Goal: Check status: Check status

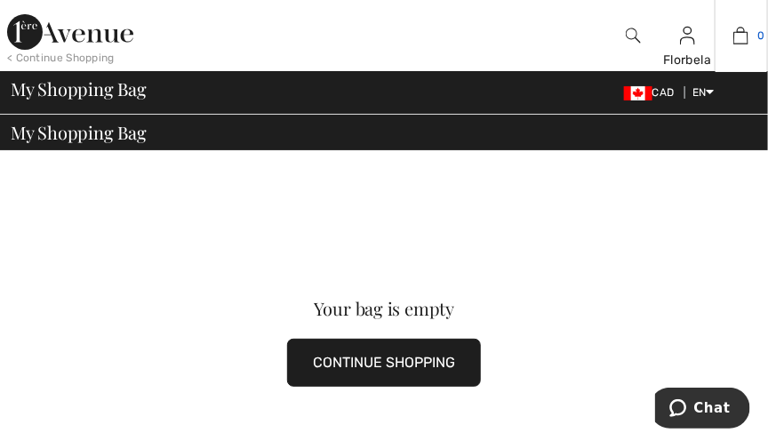
click at [737, 36] on img at bounding box center [741, 35] width 15 height 21
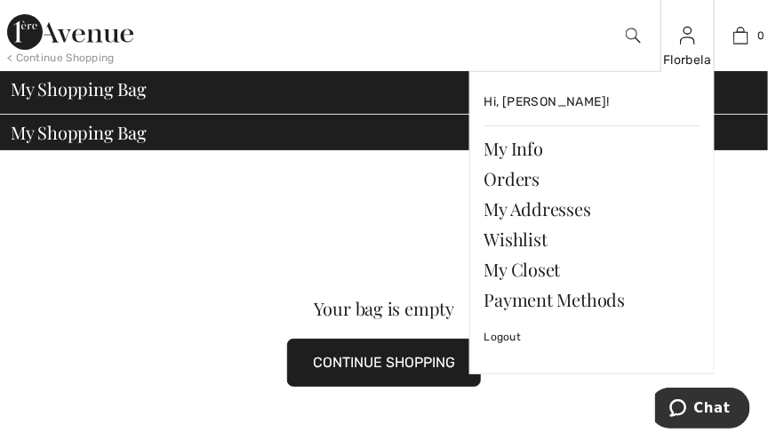
click at [693, 41] on img at bounding box center [687, 35] width 15 height 21
click at [528, 175] on link "Orders" at bounding box center [592, 179] width 215 height 30
click at [518, 177] on link "Orders" at bounding box center [592, 179] width 215 height 30
click at [518, 181] on link "Orders" at bounding box center [592, 179] width 215 height 30
click at [520, 181] on link "Orders" at bounding box center [592, 179] width 215 height 30
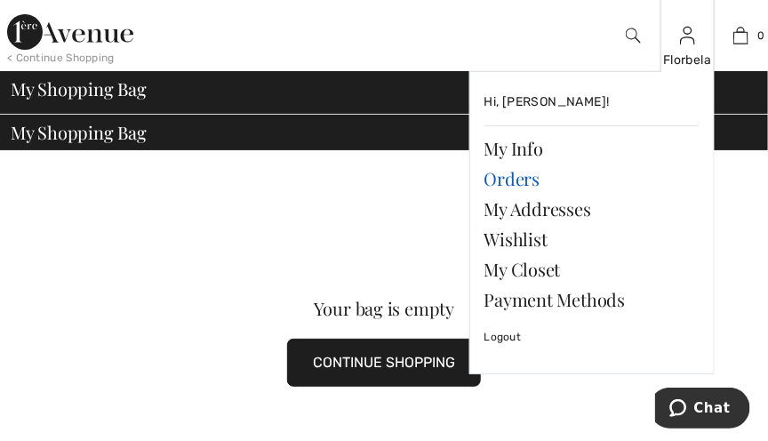
click at [507, 182] on link "Orders" at bounding box center [592, 179] width 215 height 30
click at [521, 181] on link "Orders" at bounding box center [592, 179] width 215 height 30
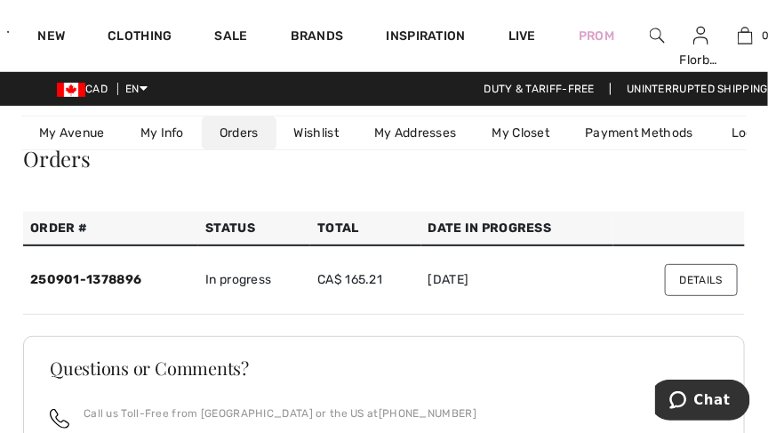
click at [702, 279] on button "Details" at bounding box center [701, 280] width 73 height 32
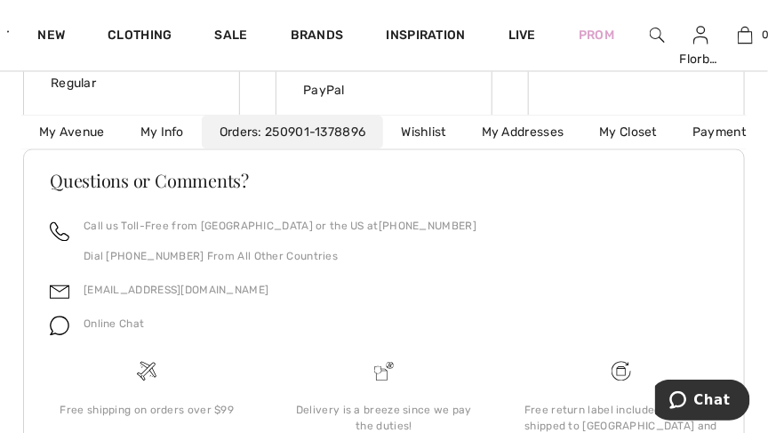
scroll to position [861, 0]
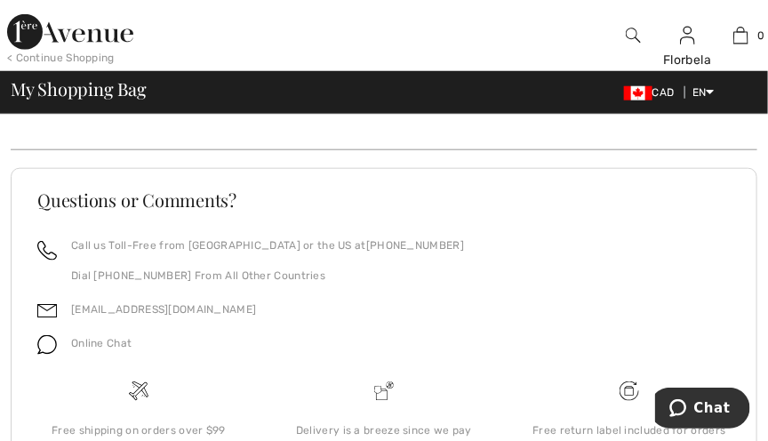
scroll to position [488, 0]
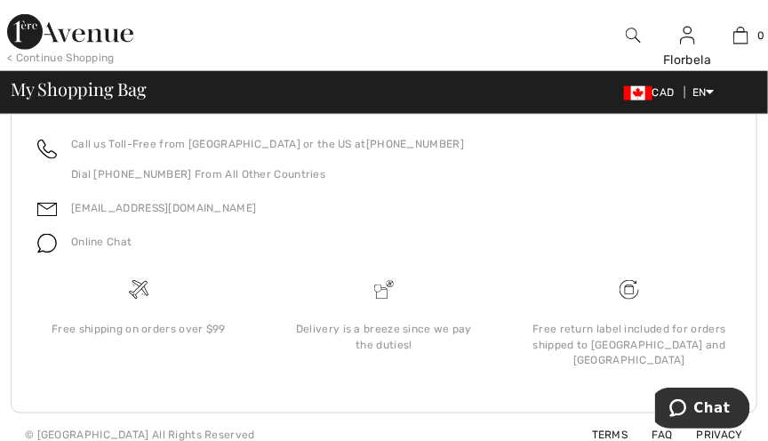
click at [742, 288] on div "Free return label included for orders shipped to [GEOGRAPHIC_DATA] and [GEOGRAP…" at bounding box center [629, 334] width 245 height 112
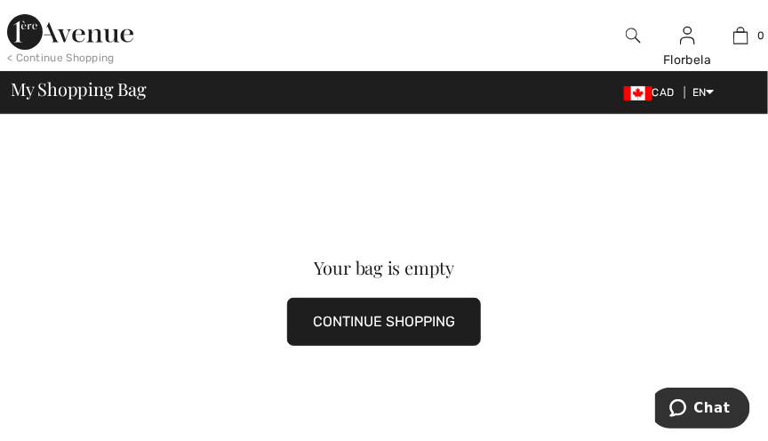
scroll to position [0, 0]
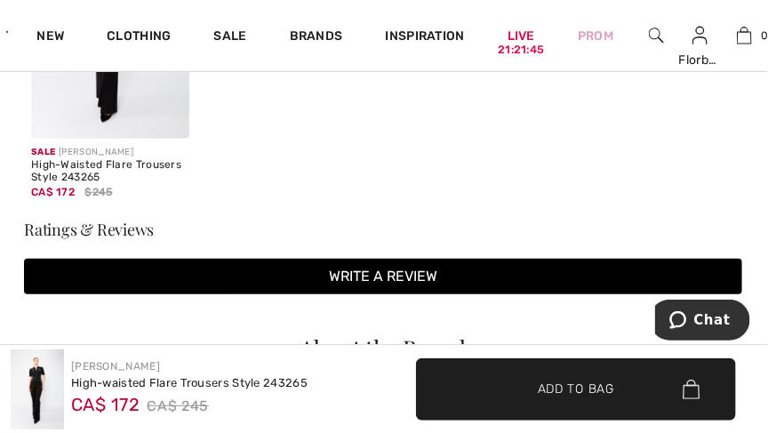
scroll to position [1981, 1]
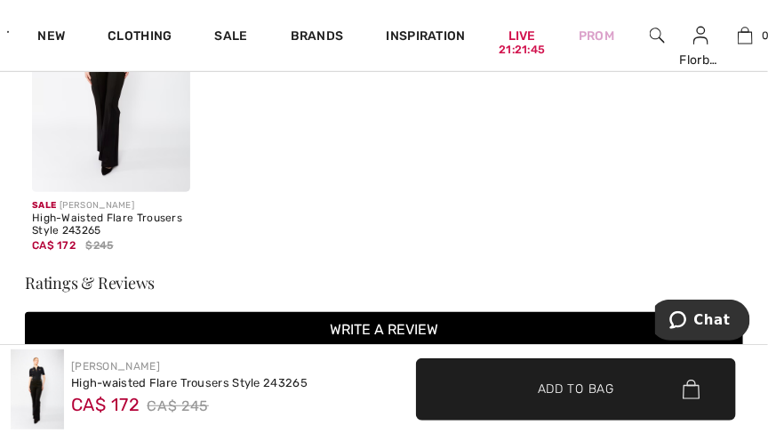
click at [718, 184] on div "Sale [PERSON_NAME] High-Waisted Flare Trousers Style 243265 CA$ 172 $245" at bounding box center [384, 115] width 718 height 320
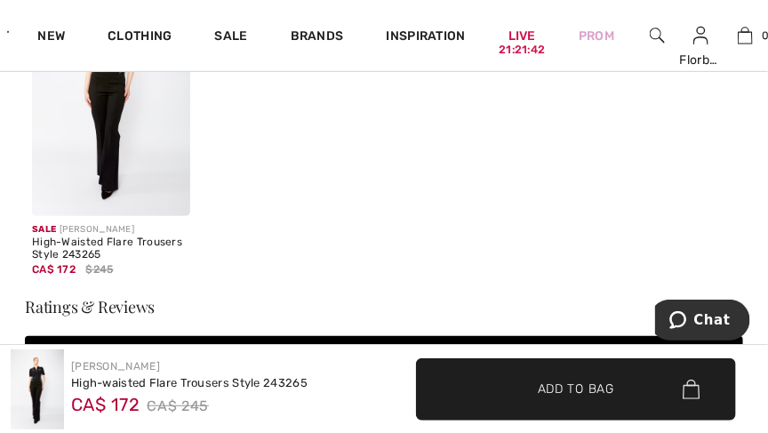
scroll to position [1885, 0]
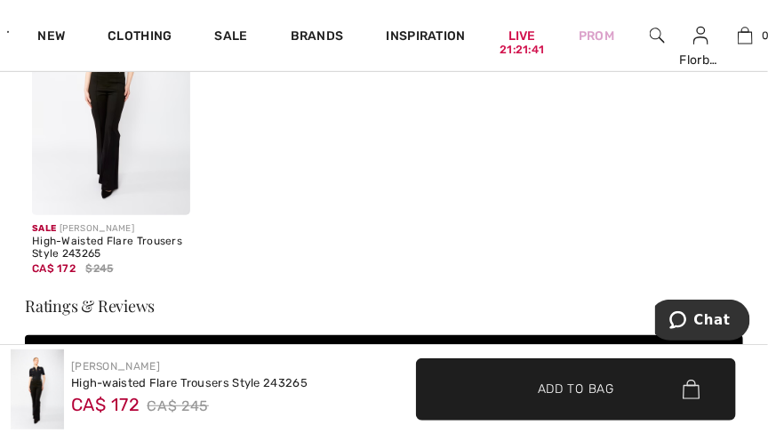
click at [767, 228] on div "Shoppers also bought Sale [PERSON_NAME] Bohemian Abstract Puff-Sleeve Shirt Sty…" at bounding box center [384, 24] width 768 height 1621
click at [43, 313] on h3 "Ratings & Reviews" at bounding box center [384, 306] width 718 height 16
click at [90, 314] on h3 "Ratings & Reviews" at bounding box center [384, 306] width 718 height 16
click at [113, 309] on h3 "Ratings & Reviews" at bounding box center [384, 306] width 718 height 16
click at [97, 298] on div "Sale [PERSON_NAME] High-Waisted Flare Trousers Style 243265 CA$ 172 $245" at bounding box center [111, 256] width 158 height 83
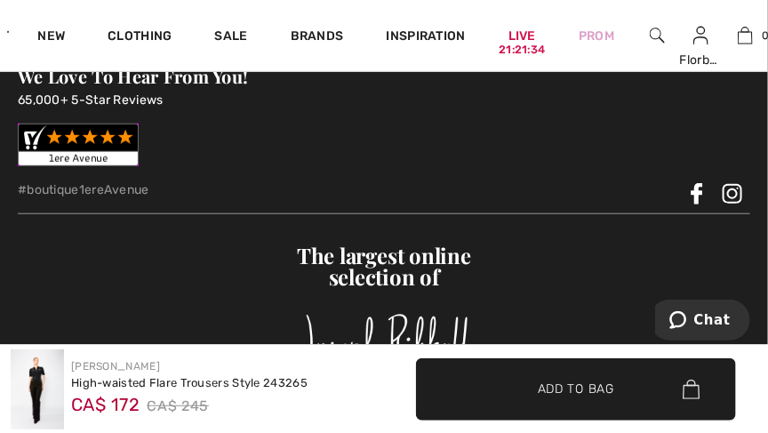
scroll to position [3648, 0]
